Goal: Task Accomplishment & Management: Use online tool/utility

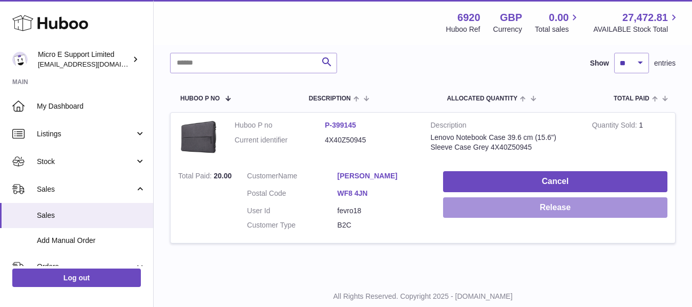
scroll to position [132, 0]
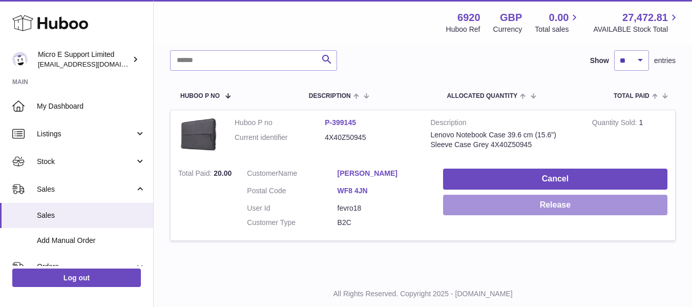
click at [564, 203] on button "Release" at bounding box center [555, 205] width 224 height 21
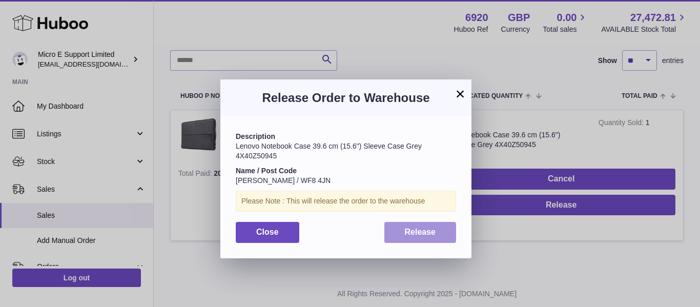
drag, startPoint x: 416, startPoint y: 238, endPoint x: 562, endPoint y: 254, distance: 146.3
click at [416, 238] on button "Release" at bounding box center [420, 232] width 72 height 21
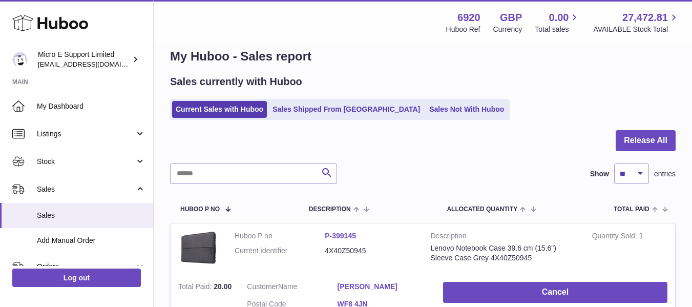
scroll to position [0, 0]
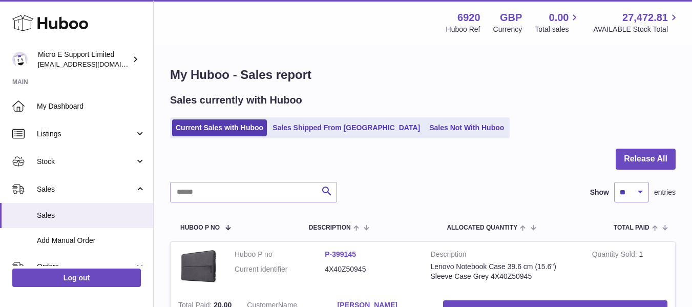
click at [432, 179] on div at bounding box center [423, 165] width 506 height 33
click at [426, 126] on link "Sales Not With Huboo" at bounding box center [467, 127] width 82 height 17
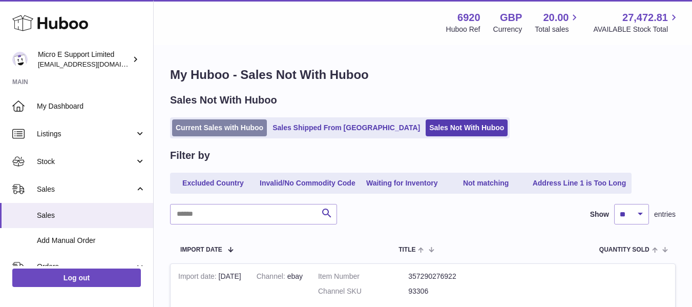
click at [212, 126] on link "Current Sales with Huboo" at bounding box center [219, 127] width 95 height 17
